Goal: Information Seeking & Learning: Learn about a topic

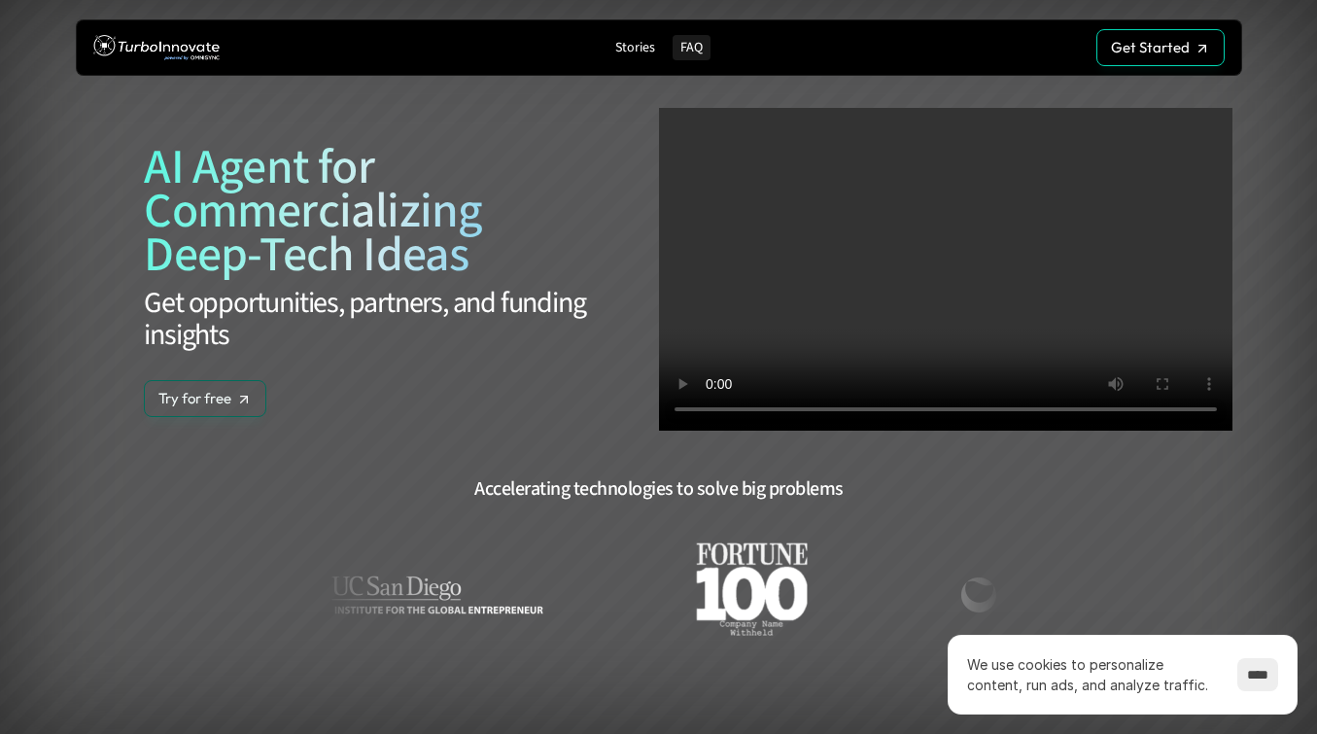
click at [688, 46] on p "FAQ" at bounding box center [692, 48] width 22 height 17
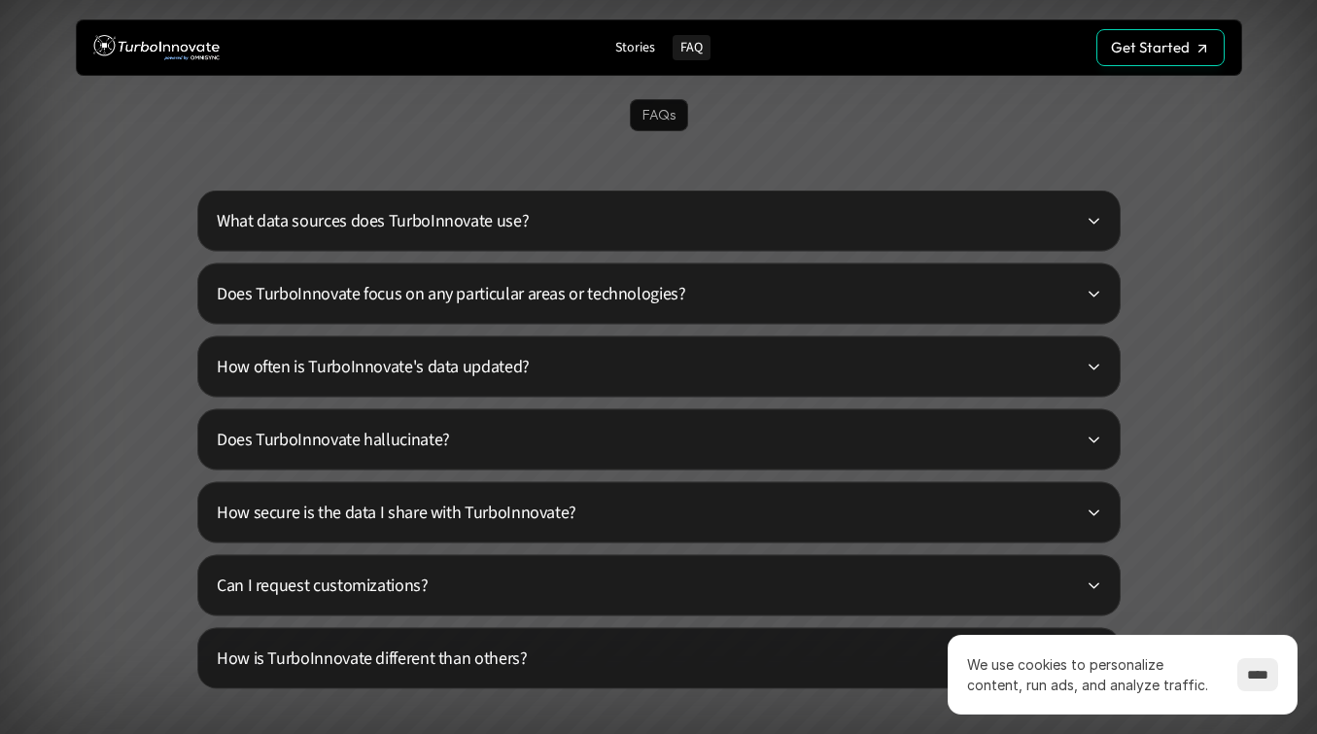
scroll to position [4562, 0]
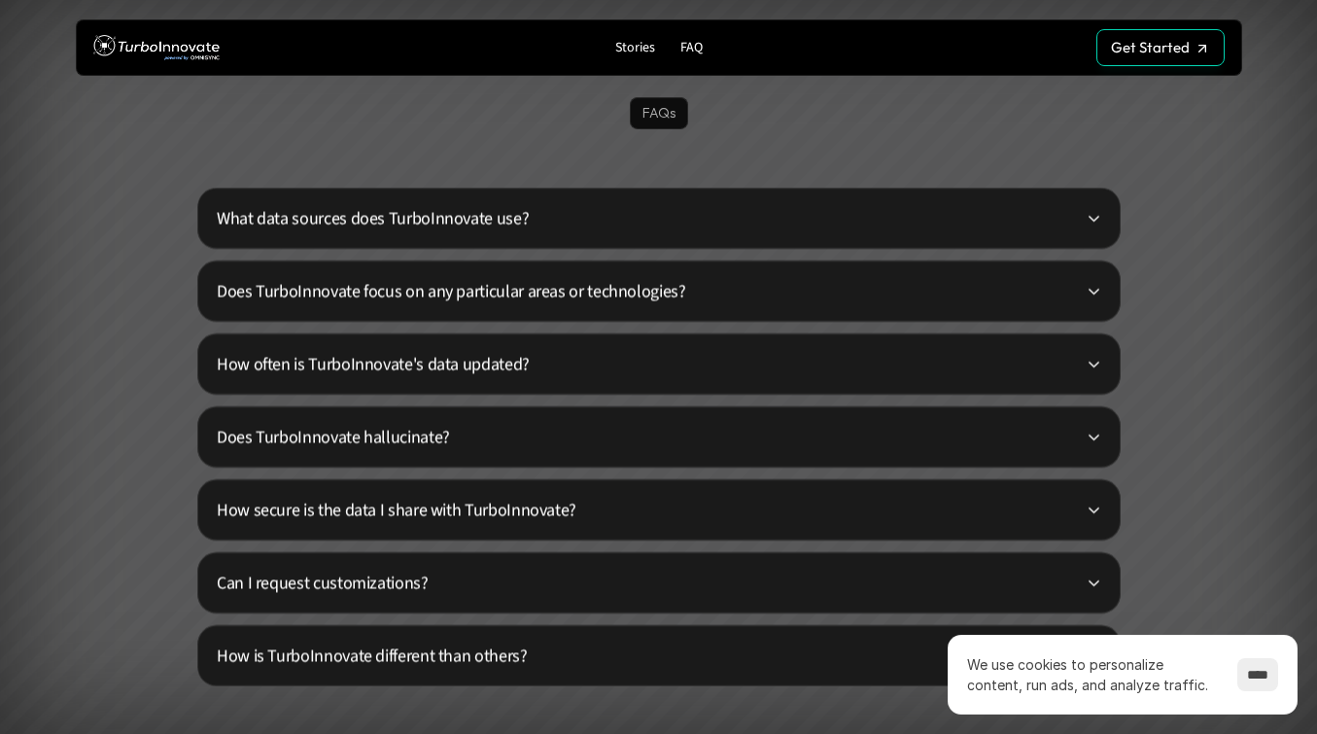
click at [1091, 213] on icon at bounding box center [1093, 218] width 15 height 15
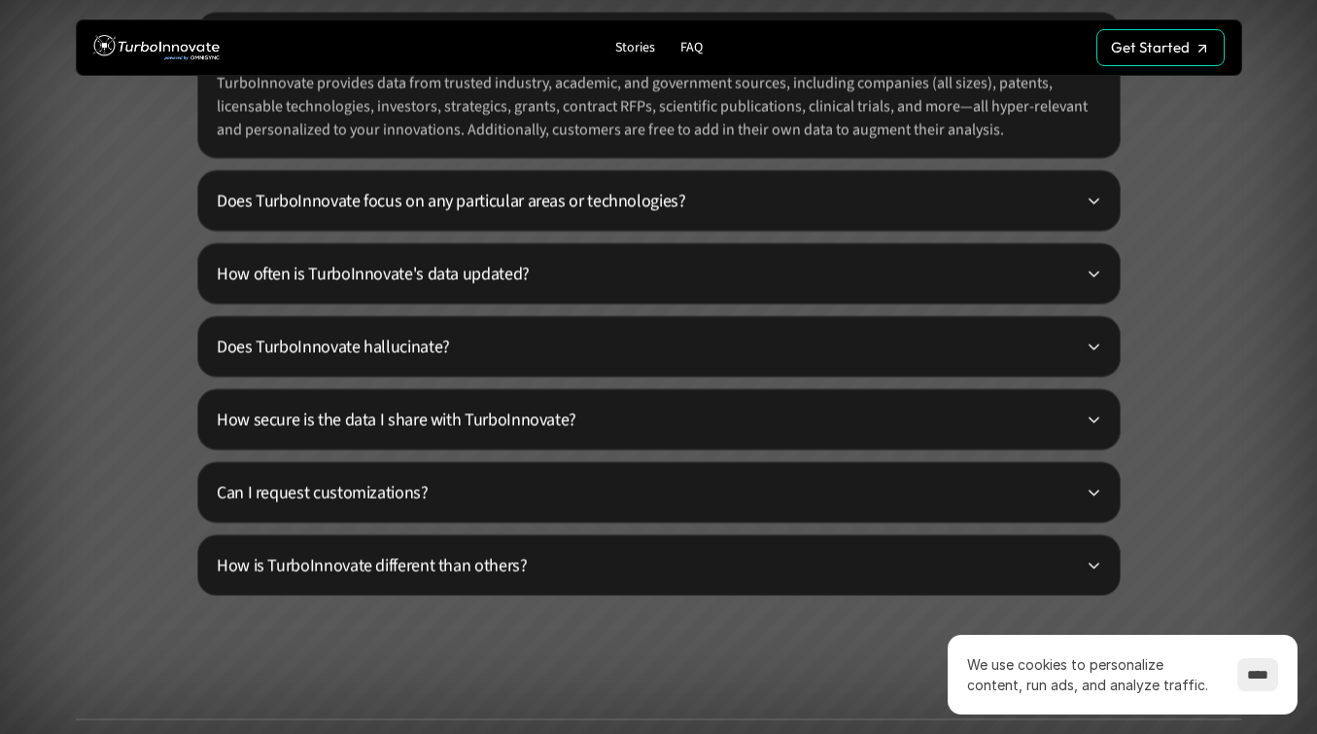
scroll to position [4738, 0]
click at [1098, 199] on icon at bounding box center [1093, 199] width 15 height 15
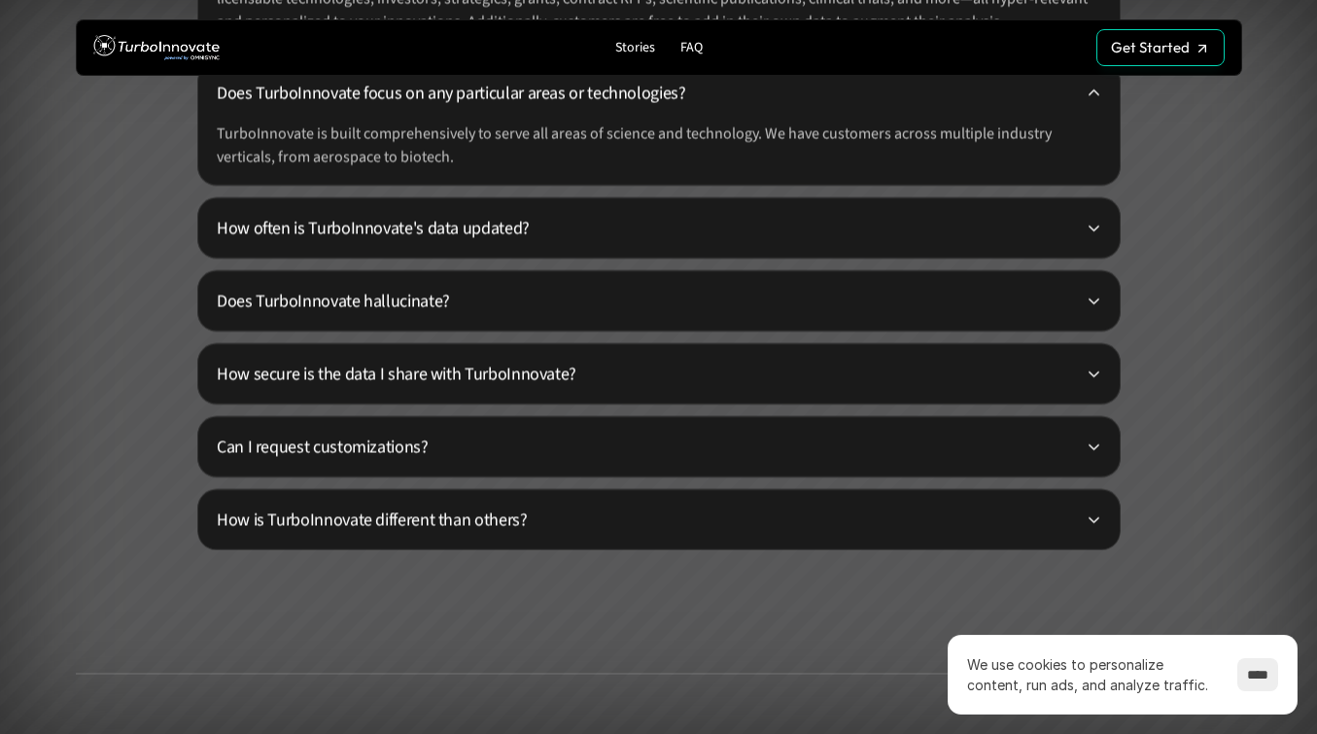
scroll to position [4846, 0]
click at [1093, 367] on icon at bounding box center [1093, 373] width 15 height 15
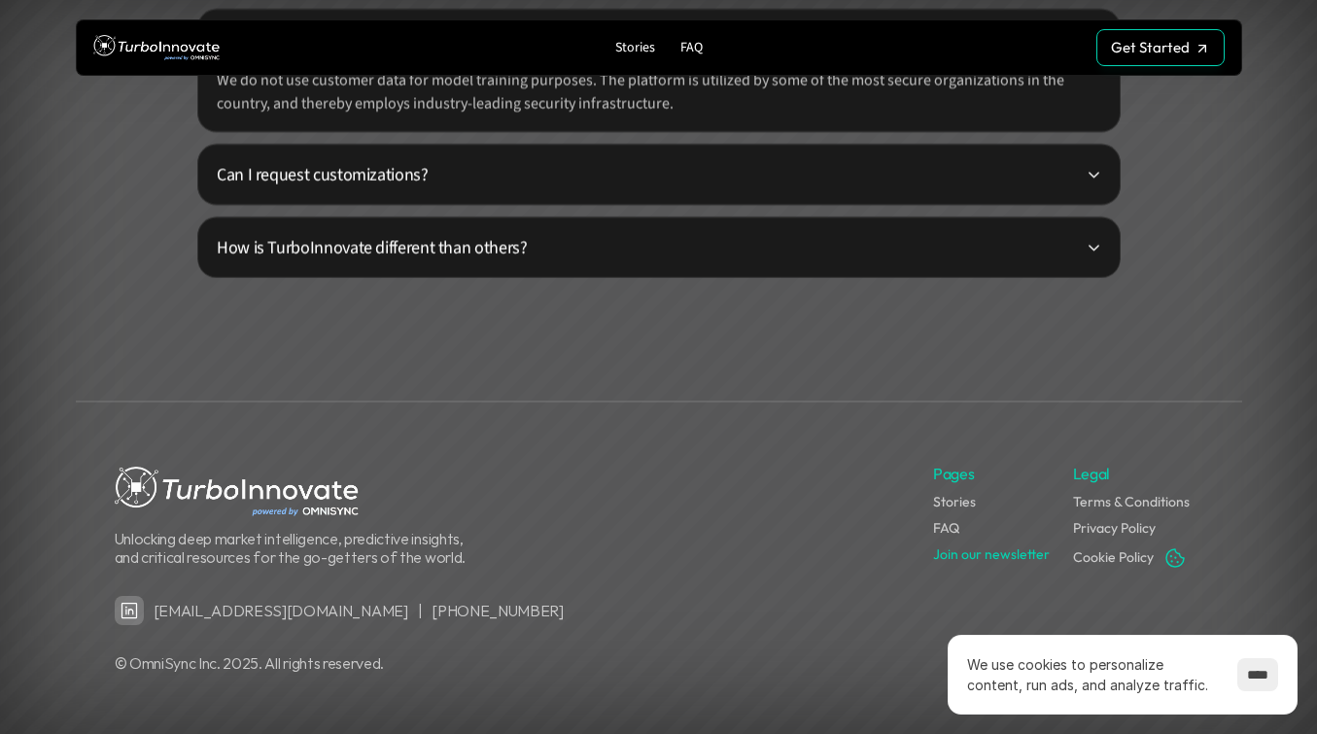
scroll to position [5179, 0]
click at [956, 503] on link "Stories" at bounding box center [954, 502] width 43 height 17
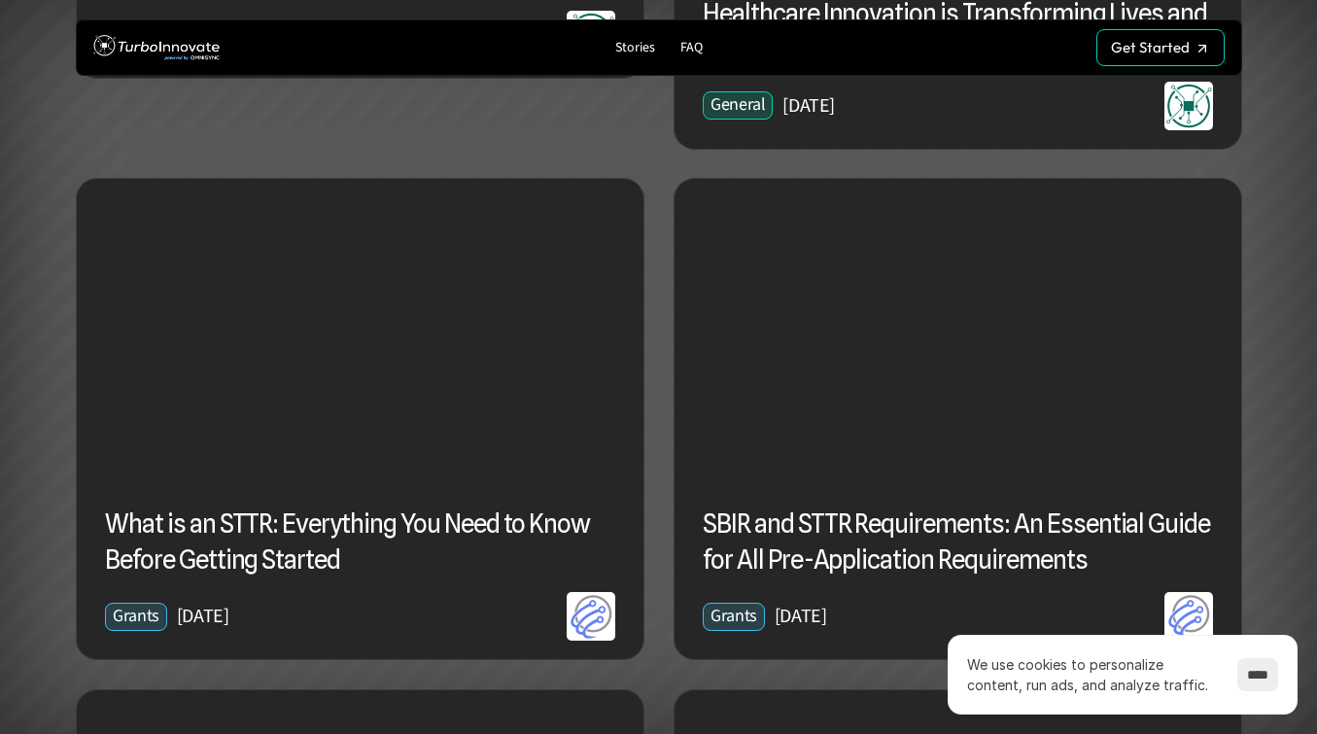
scroll to position [1127, 0]
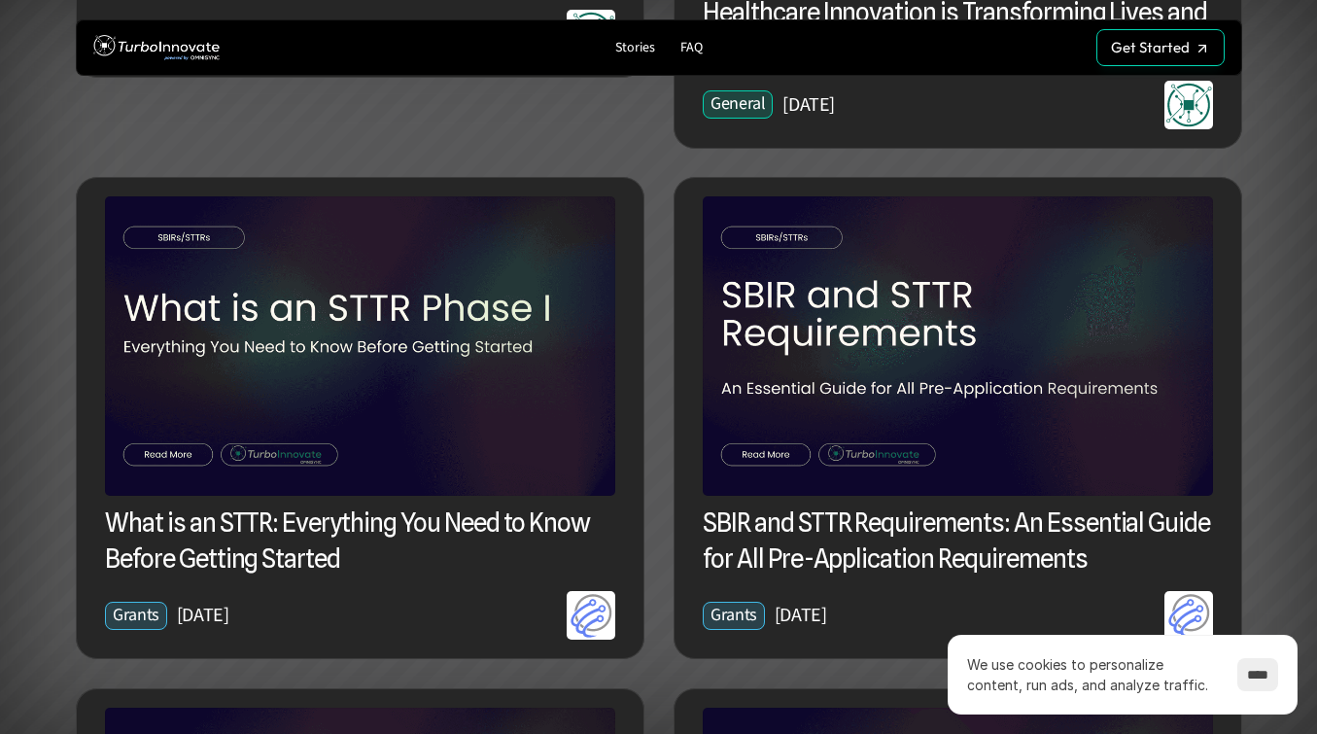
click at [292, 312] on img at bounding box center [360, 345] width 510 height 299
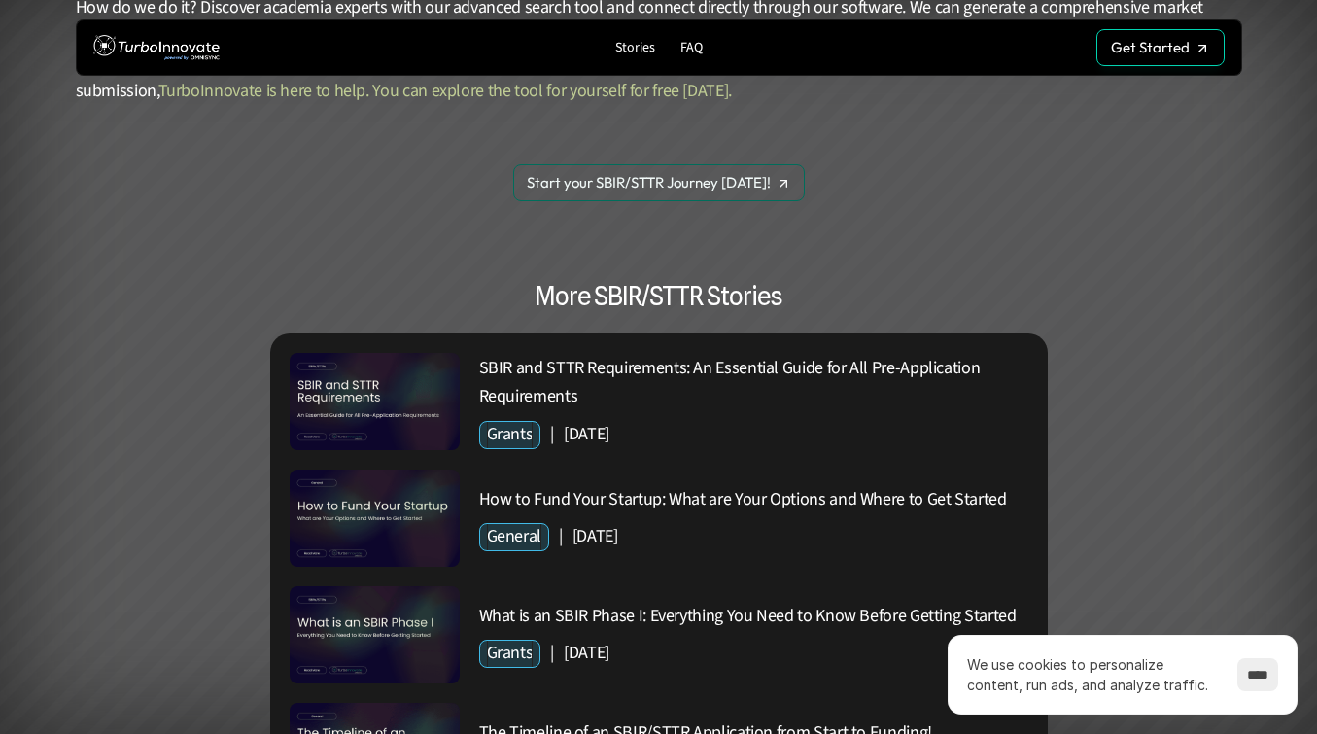
scroll to position [4444, 0]
click at [684, 602] on p "What is an SBIR Phase I: Everything You Need to Know Before Getting Started" at bounding box center [753, 616] width 549 height 28
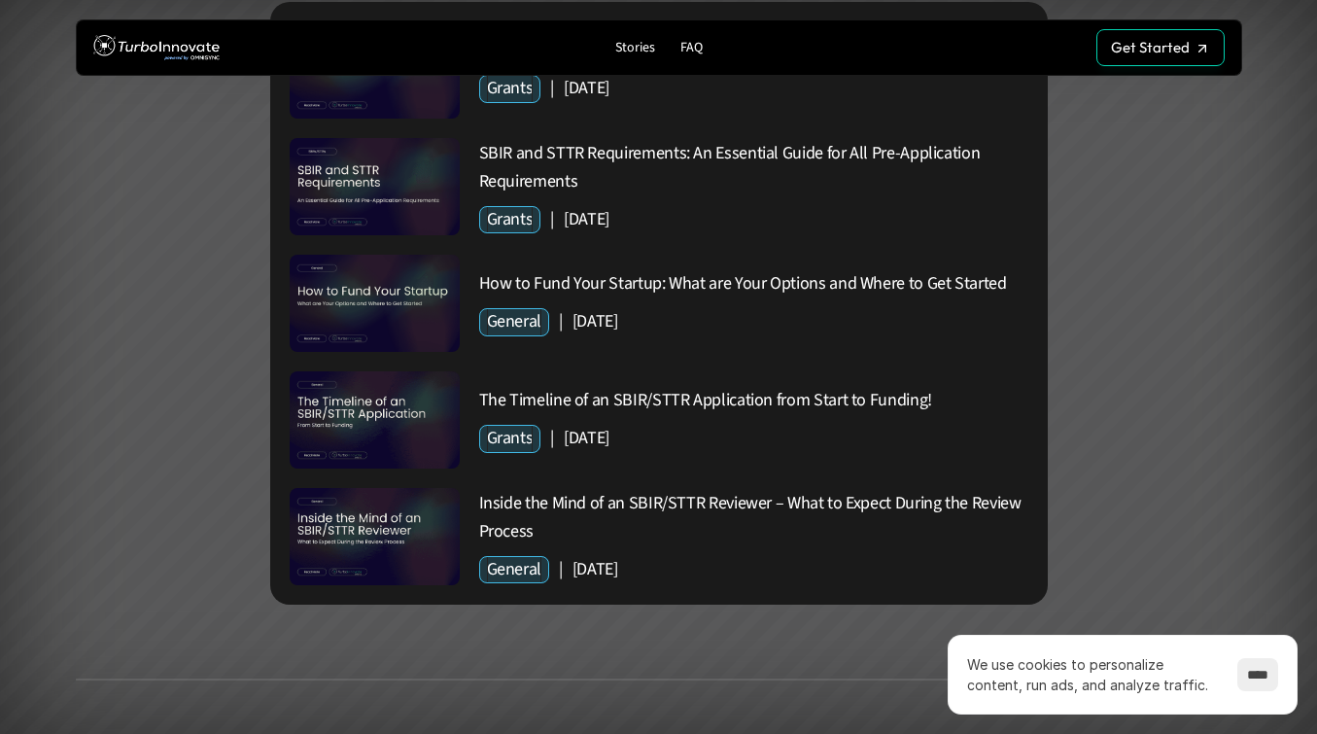
scroll to position [4943, 0]
click at [518, 489] on p "Inside the Mind of an SBIR/STTR Reviewer – What to Expect During the Review Pro…" at bounding box center [753, 517] width 549 height 56
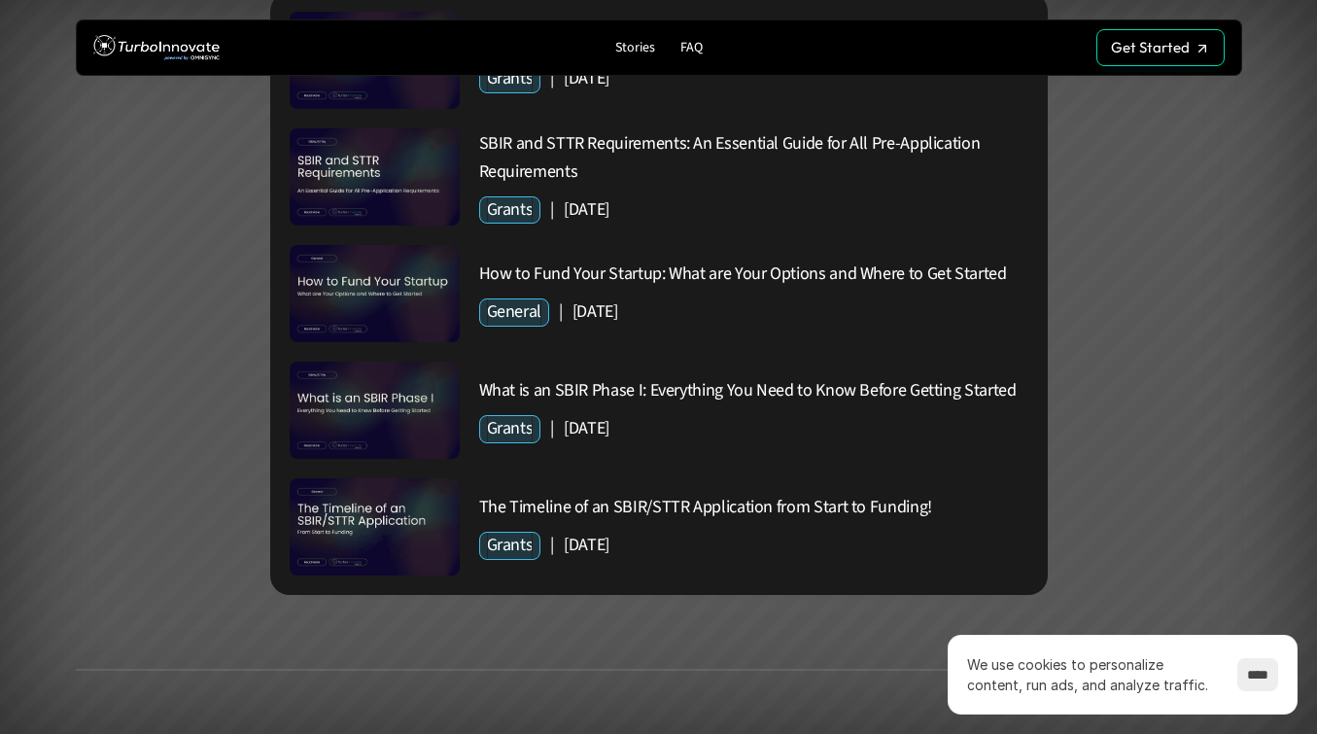
scroll to position [4456, 0]
click at [541, 495] on p "The Timeline of an SBIR/STTR Application from Start to Funding!" at bounding box center [753, 509] width 549 height 28
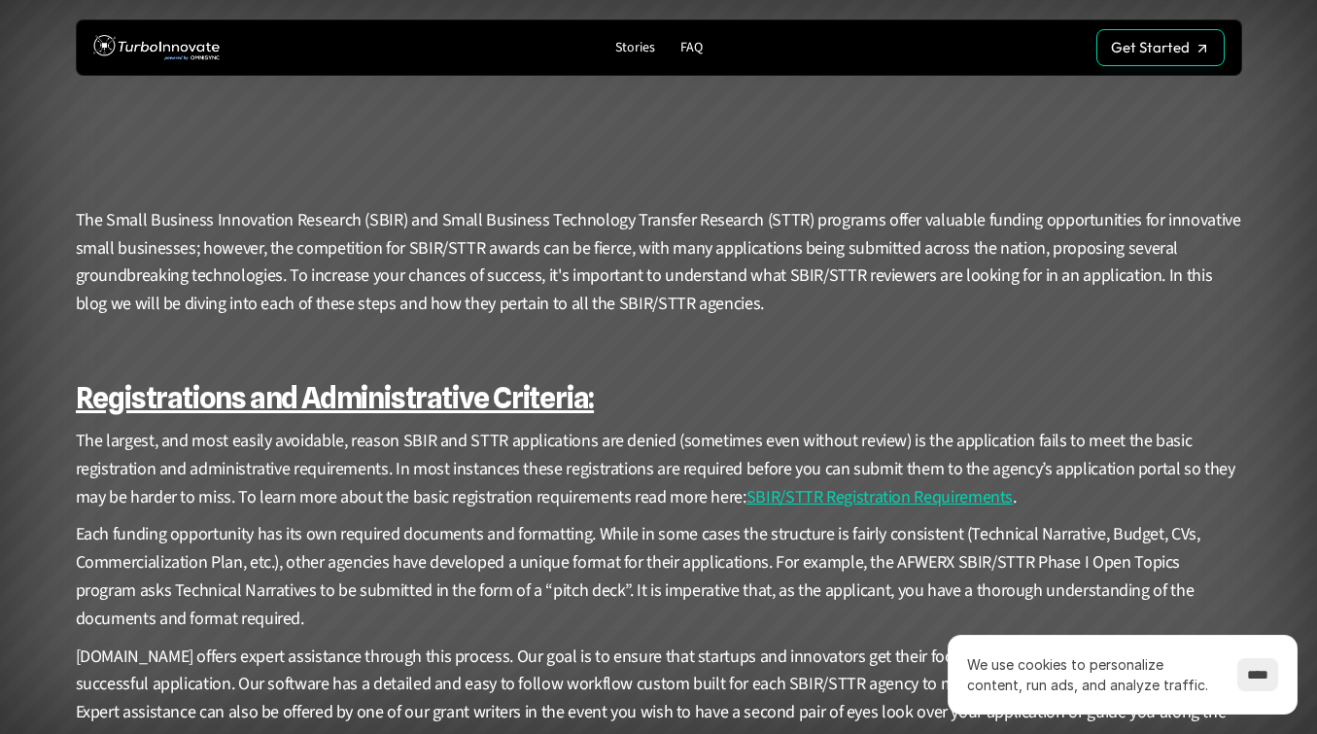
scroll to position [581, 0]
